Goal: Information Seeking & Learning: Understand process/instructions

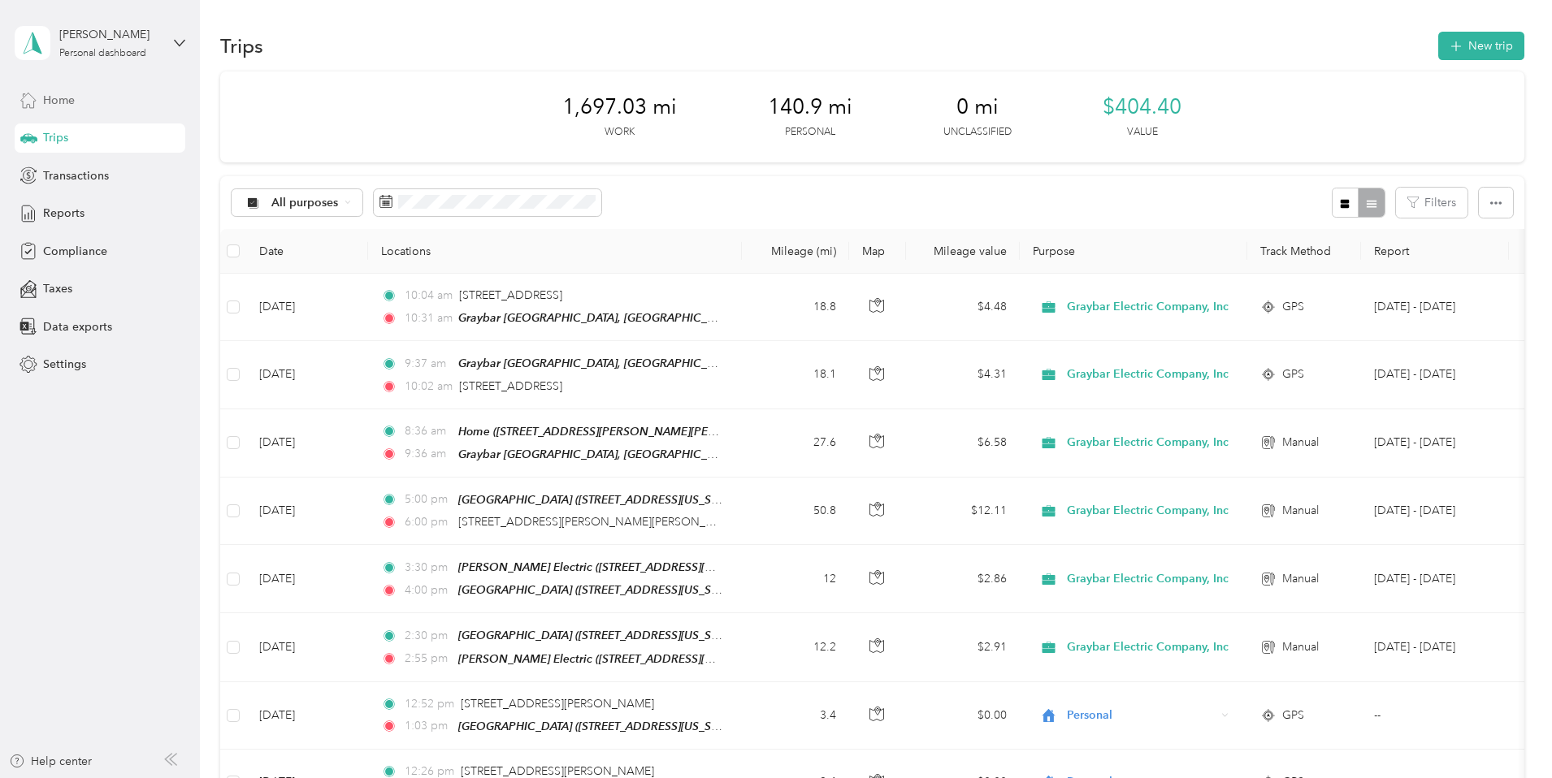
click at [53, 106] on span "Home" at bounding box center [59, 100] width 32 height 17
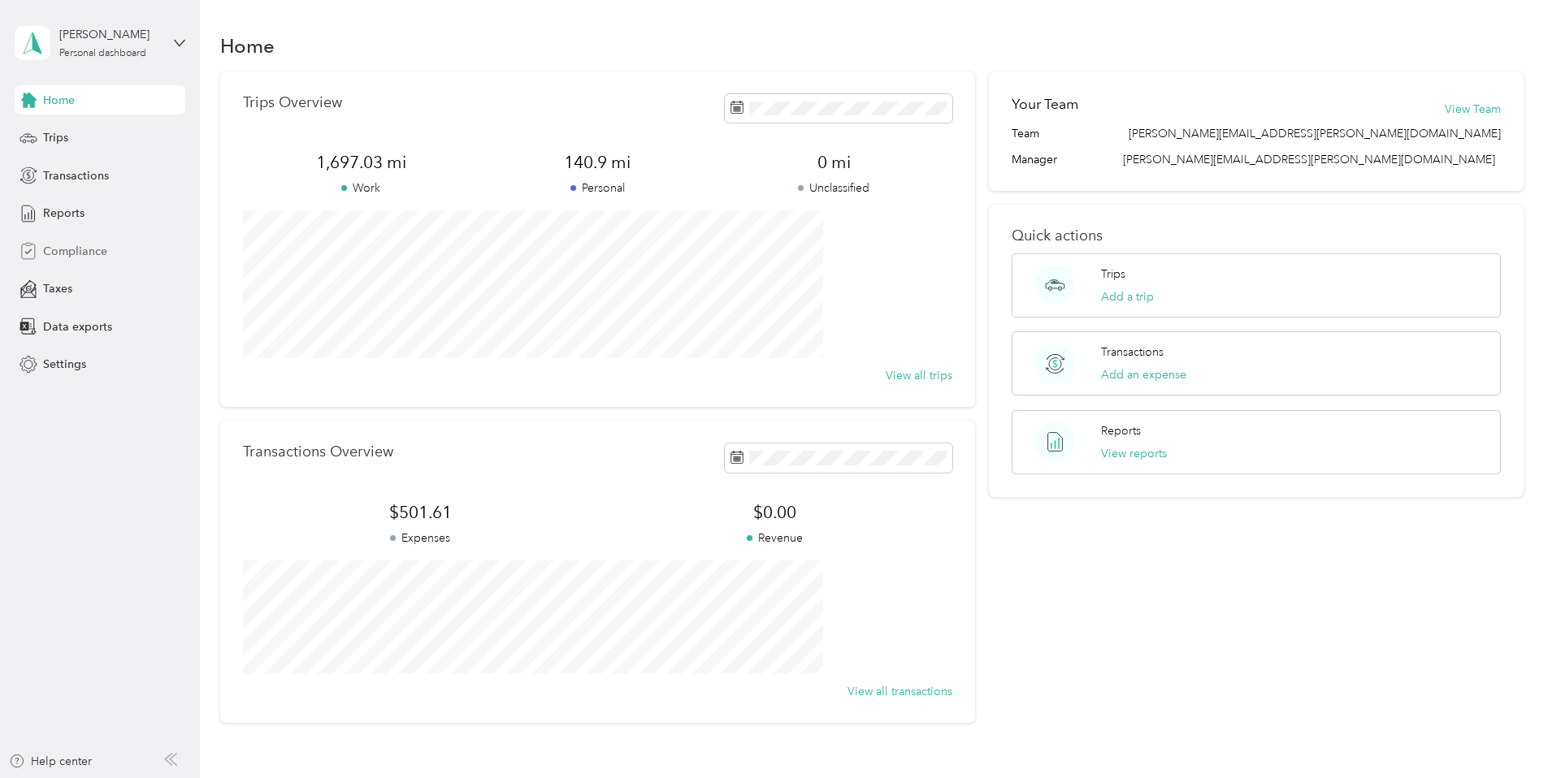
click at [67, 247] on span "Compliance" at bounding box center [75, 251] width 64 height 17
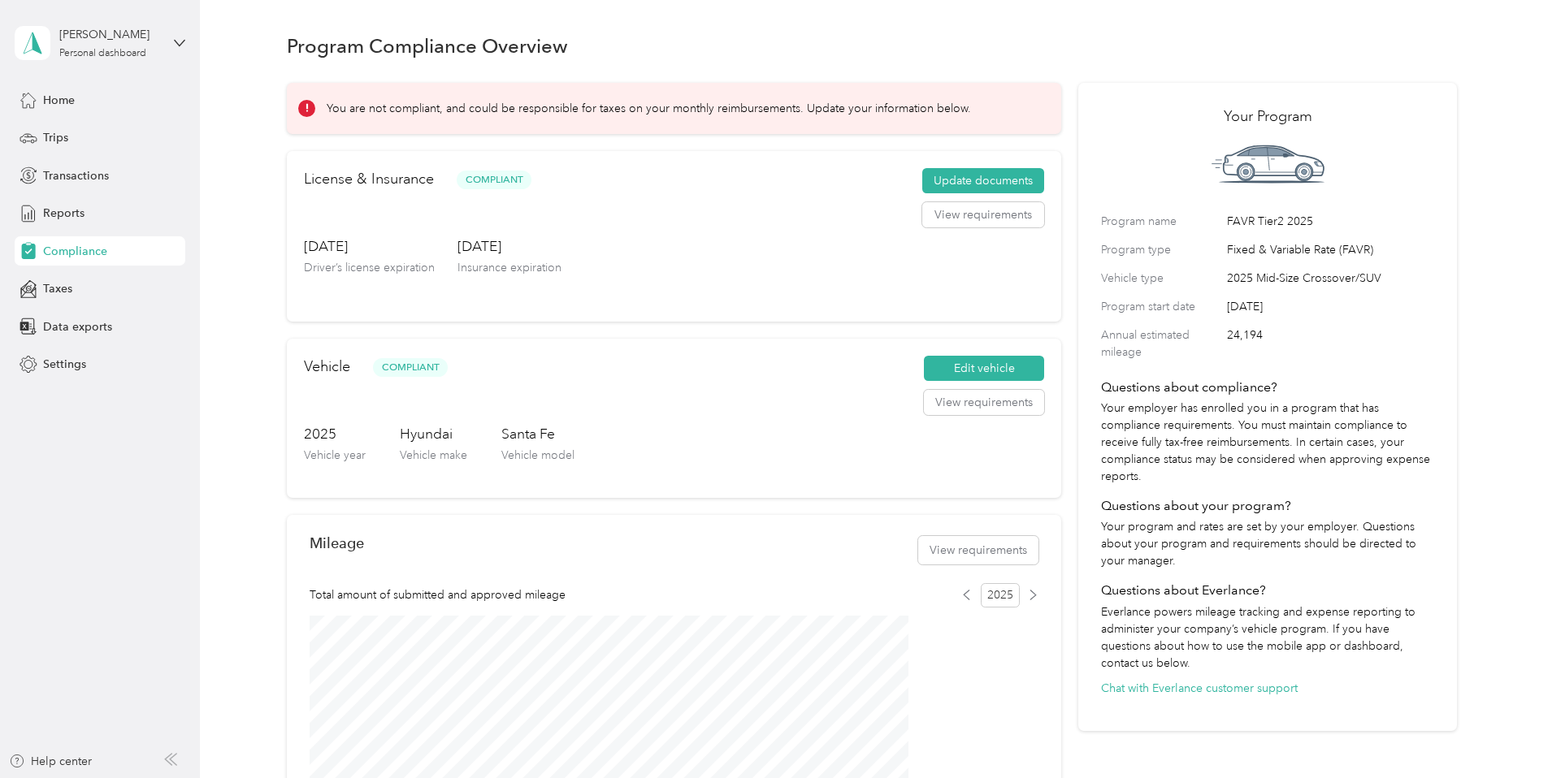
click at [812, 117] on p "You are not compliant, and could be responsible for taxes on your monthly reimb…" at bounding box center [649, 108] width 644 height 17
click at [413, 117] on div "You are not compliant, and could be responsible for taxes on your monthly reimb…" at bounding box center [668, 108] width 740 height 17
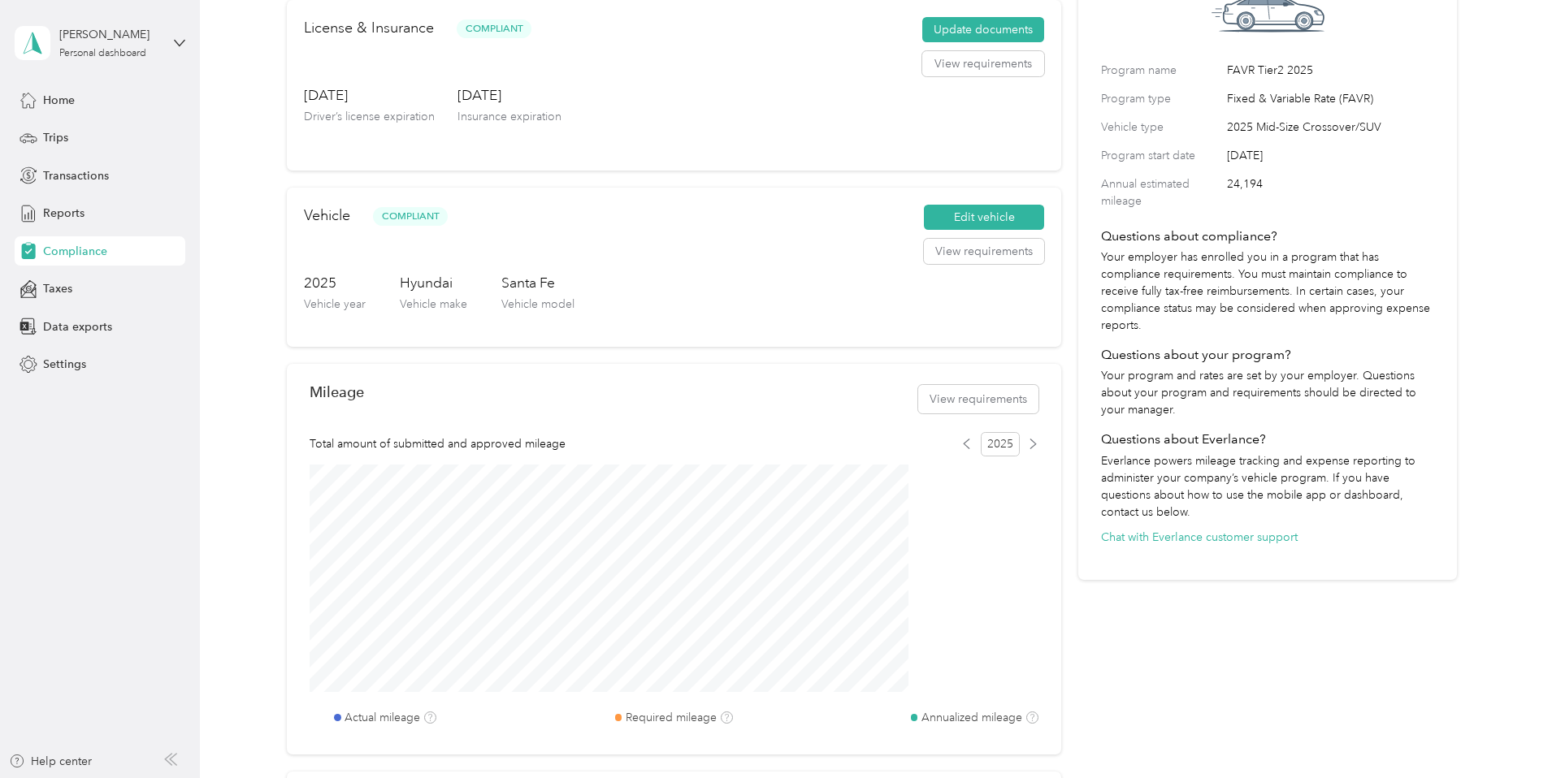
scroll to position [325, 0]
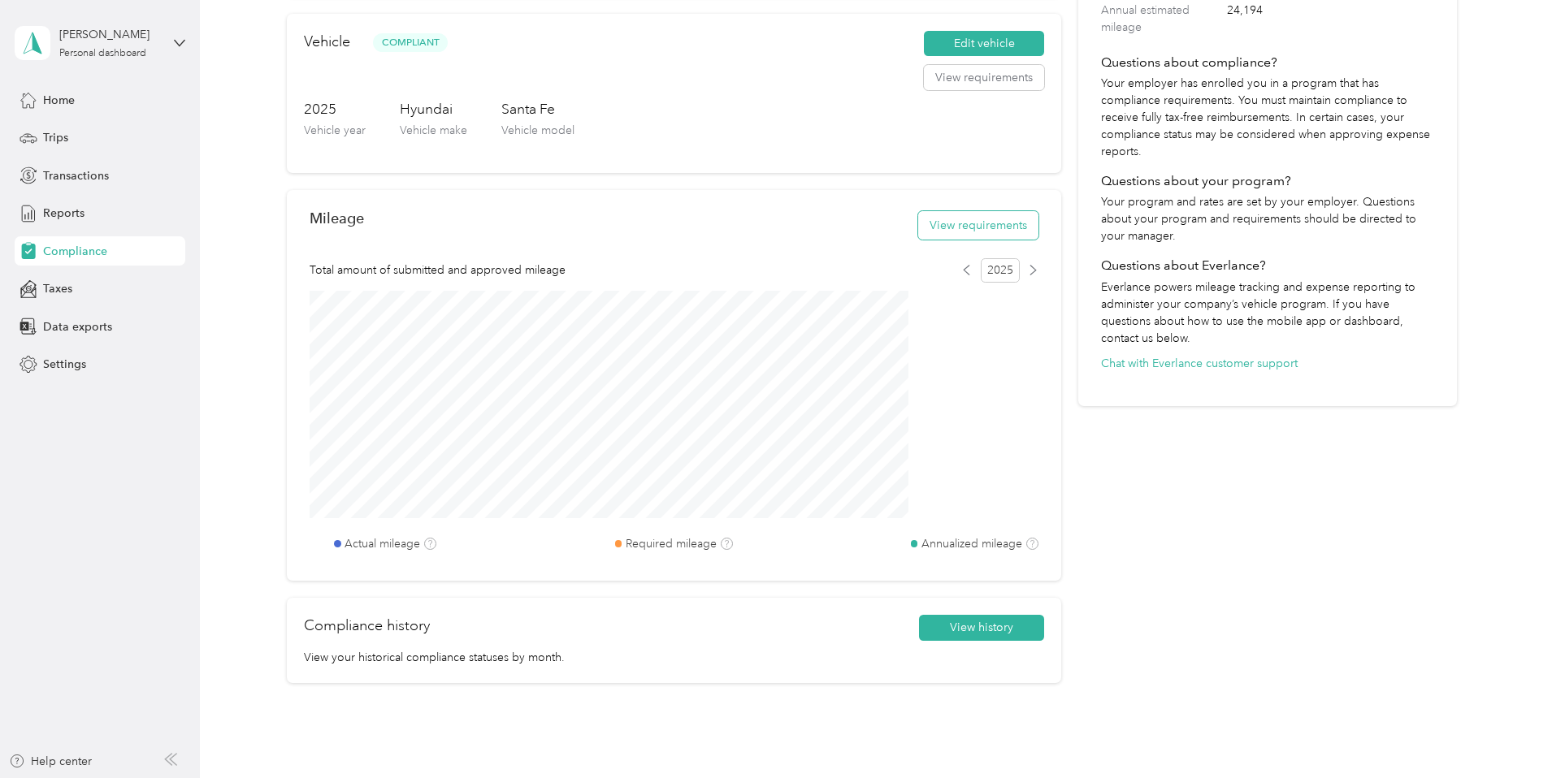
click at [923, 240] on button "View requirements" at bounding box center [978, 225] width 120 height 28
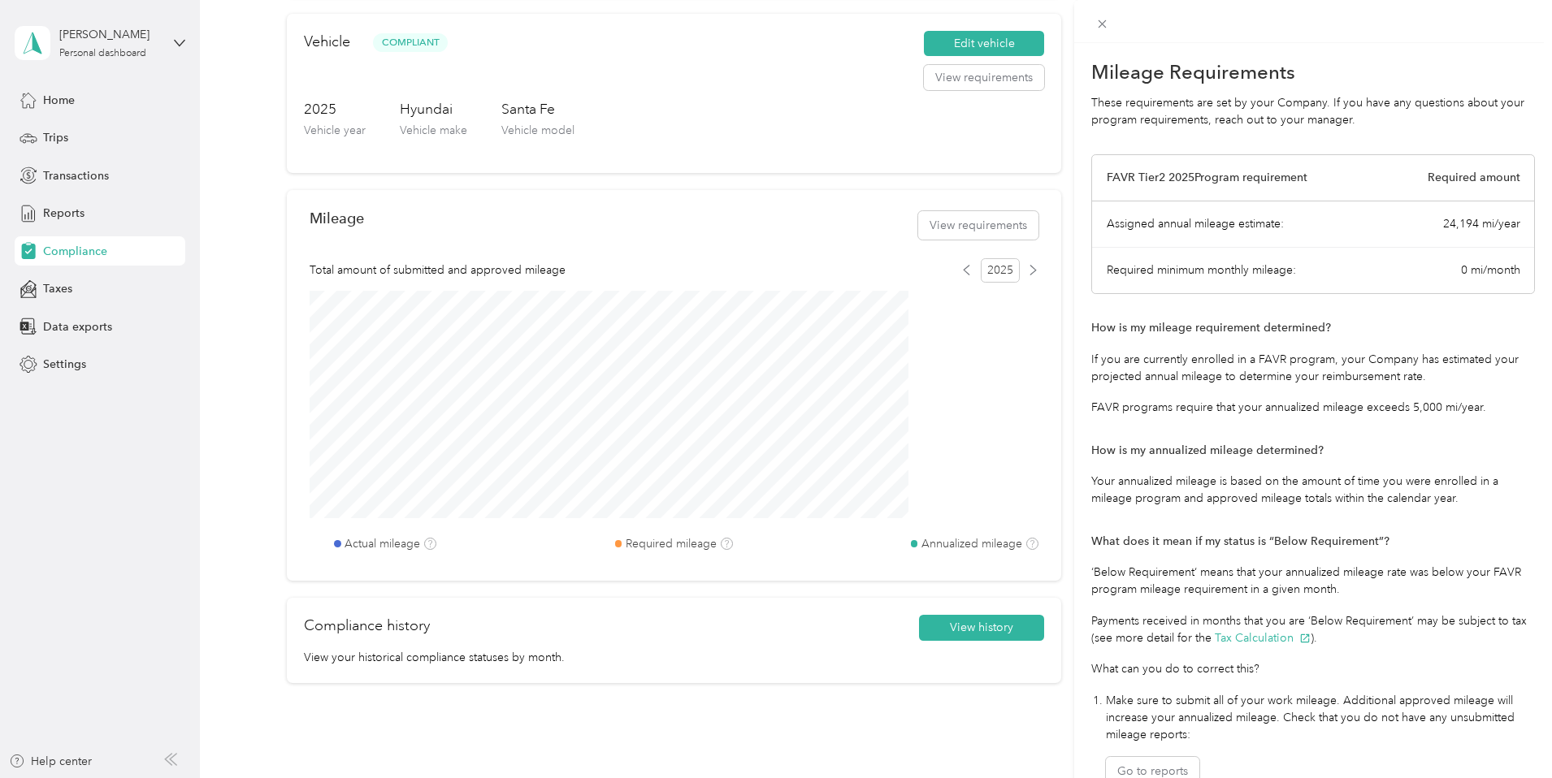
click at [344, 467] on div "Mileage Requirements These requirements are set by your Company. If you have an…" at bounding box center [776, 389] width 1552 height 778
